Goal: Information Seeking & Learning: Check status

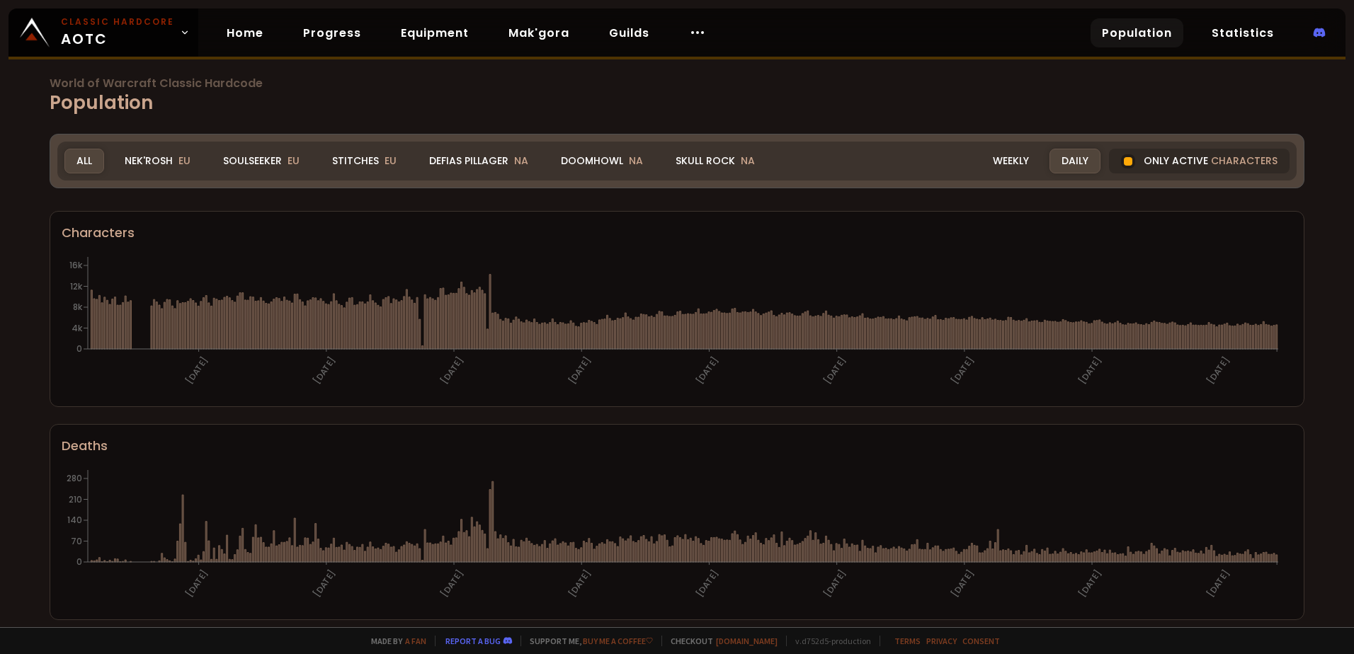
drag, startPoint x: 564, startPoint y: 164, endPoint x: 310, endPoint y: 296, distance: 286.4
click at [564, 164] on div "Doomhowl NA" at bounding box center [602, 161] width 106 height 25
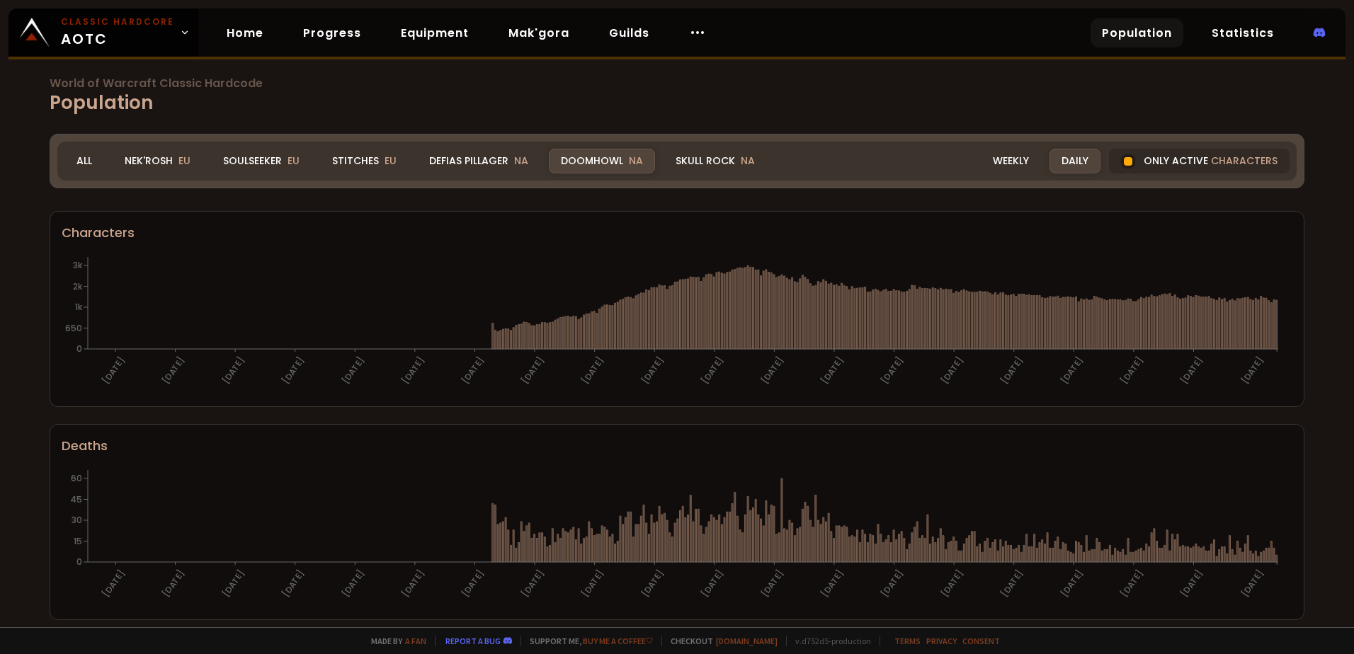
drag, startPoint x: 696, startPoint y: 157, endPoint x: 483, endPoint y: 280, distance: 245.9
click at [696, 157] on div "Skull Rock NA" at bounding box center [715, 161] width 103 height 25
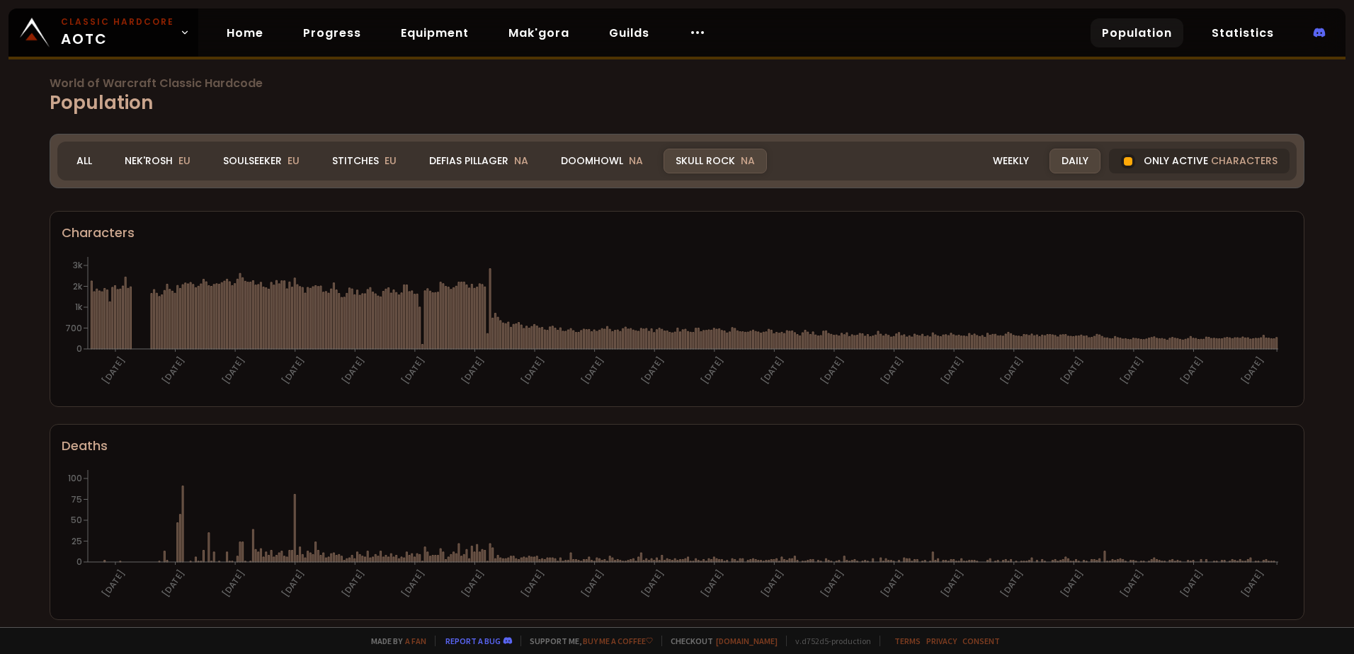
click at [601, 94] on div "World of Warcraft Classic Hardcode Population Realm Skull Rock All Nek'Rosh EU …" at bounding box center [677, 314] width 1354 height 628
click at [598, 153] on div "Doomhowl NA" at bounding box center [602, 161] width 106 height 25
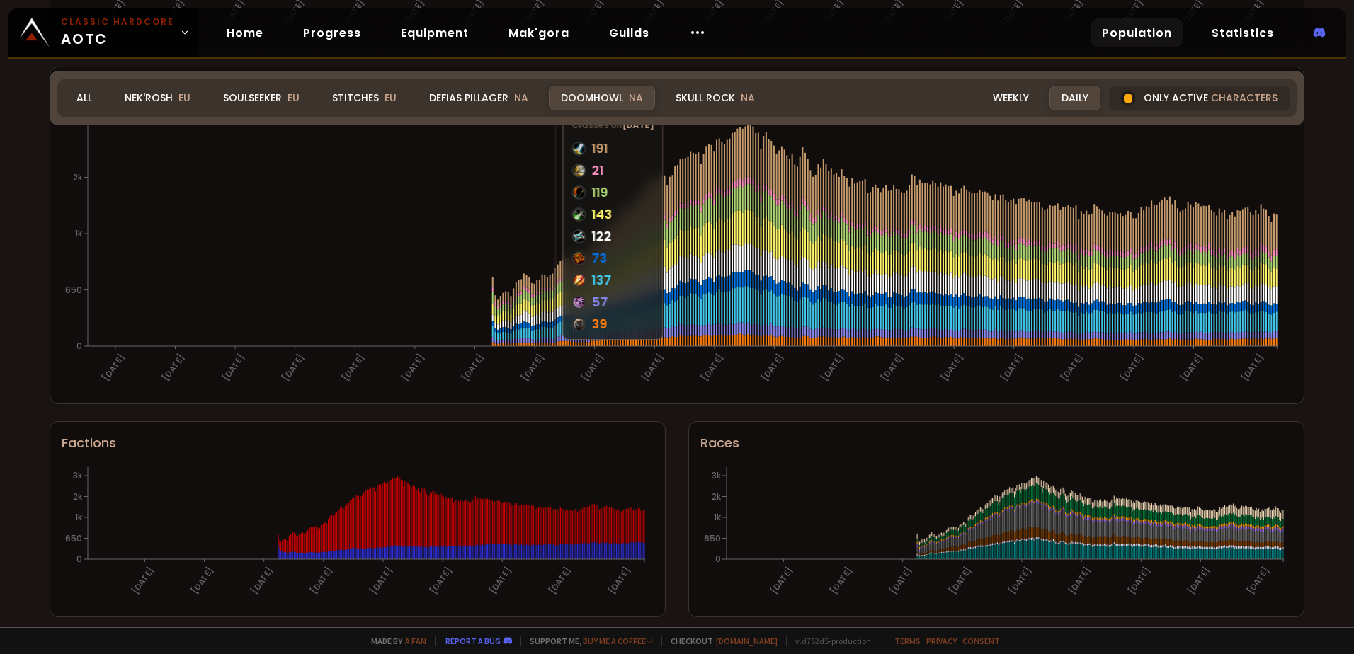
scroll to position [790, 0]
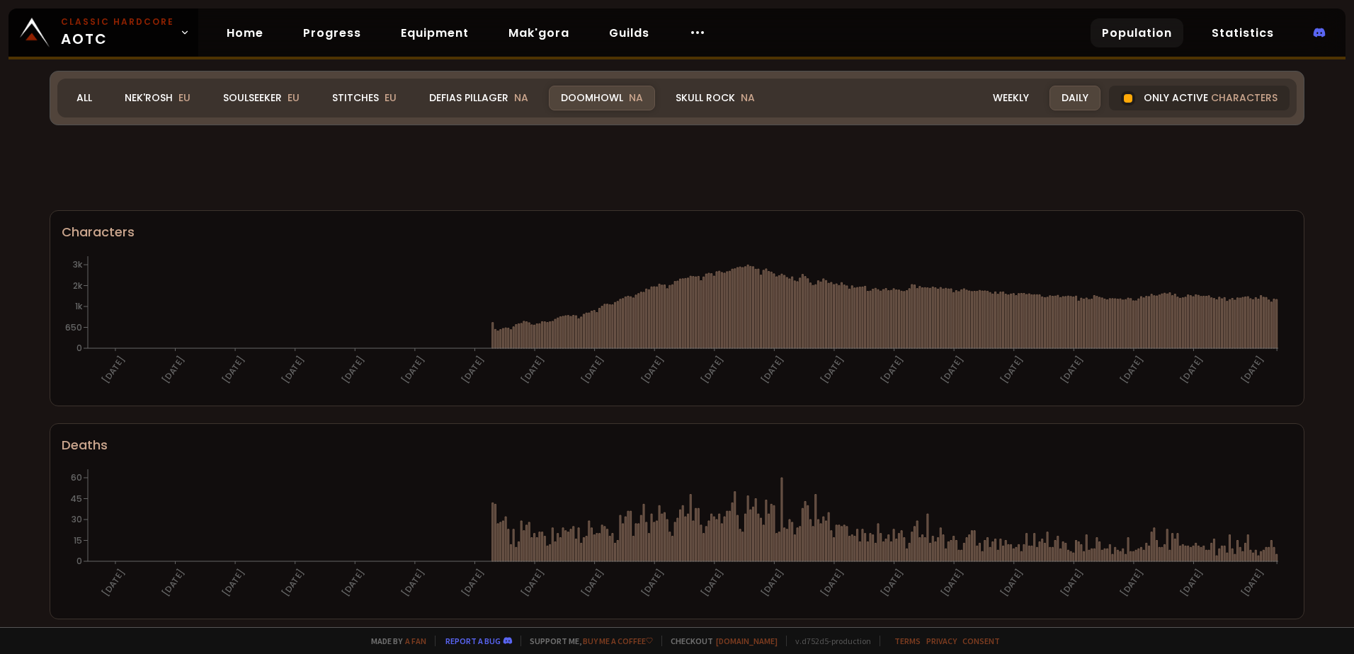
scroll to position [790, 0]
